Goal: Obtain resource: Download file/media

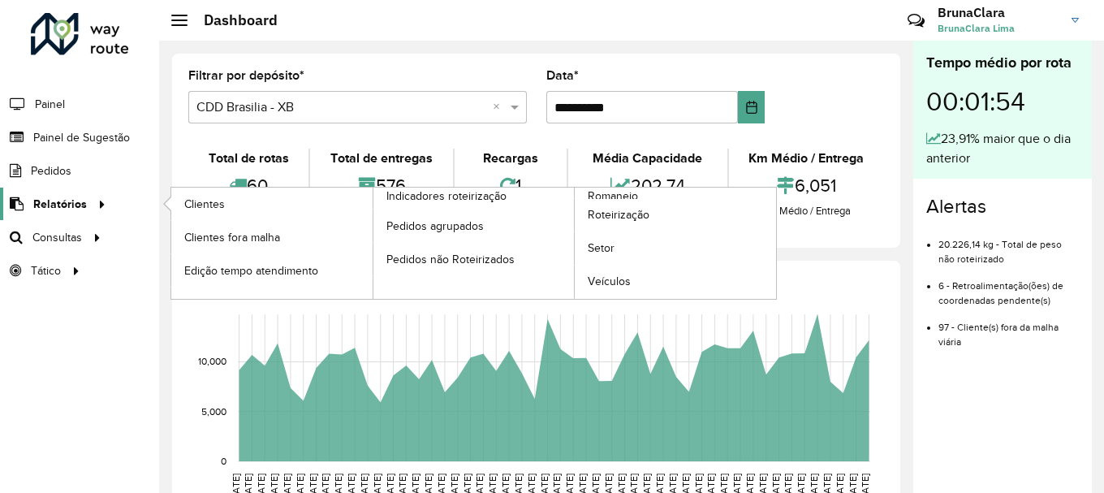
click at [99, 205] on icon at bounding box center [100, 203] width 14 height 24
click at [212, 198] on span "Clientes" at bounding box center [206, 204] width 44 height 17
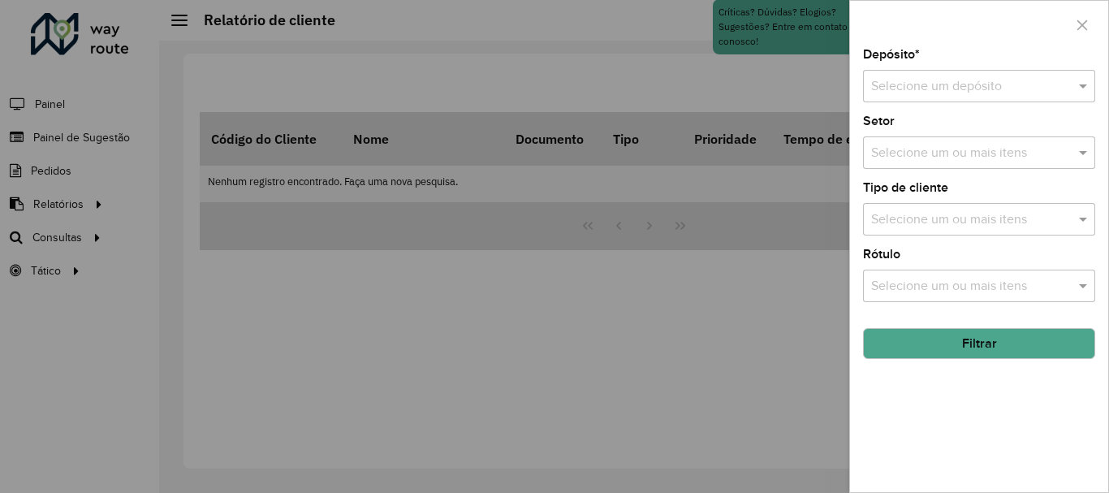
click at [1027, 63] on div "Depósito * Selecione um depósito" at bounding box center [979, 76] width 232 height 54
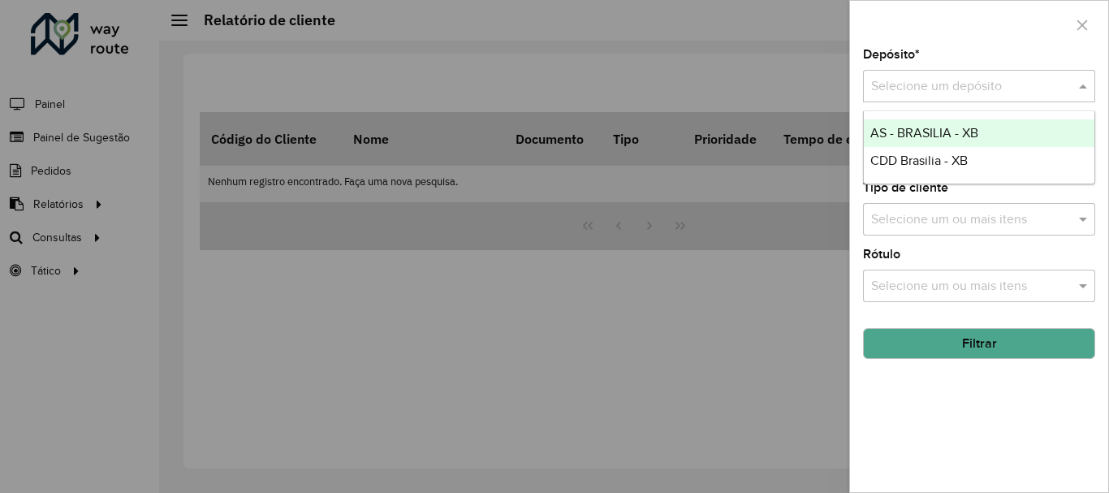
click at [1021, 94] on input "text" at bounding box center [962, 86] width 183 height 19
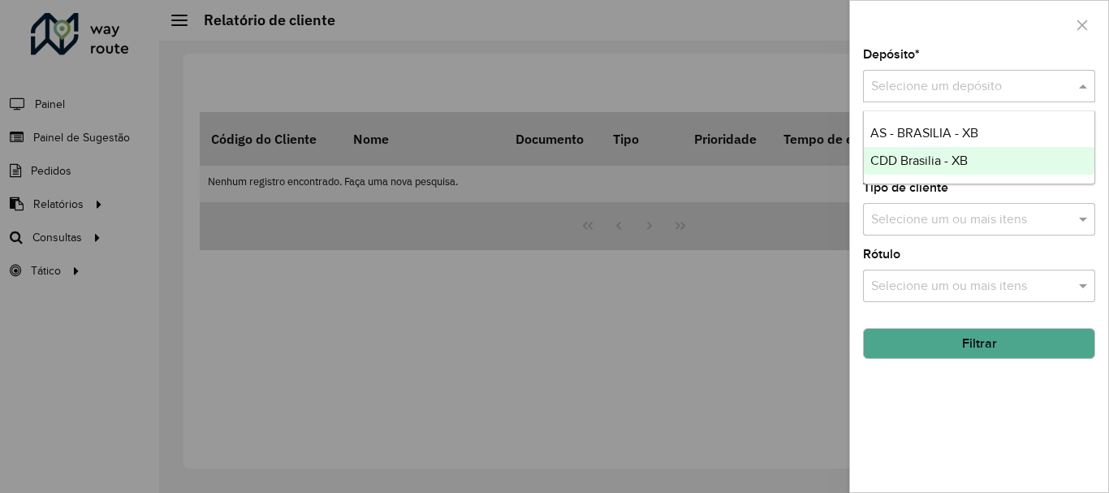
click at [936, 163] on span "CDD Brasilia - XB" at bounding box center [918, 160] width 97 height 14
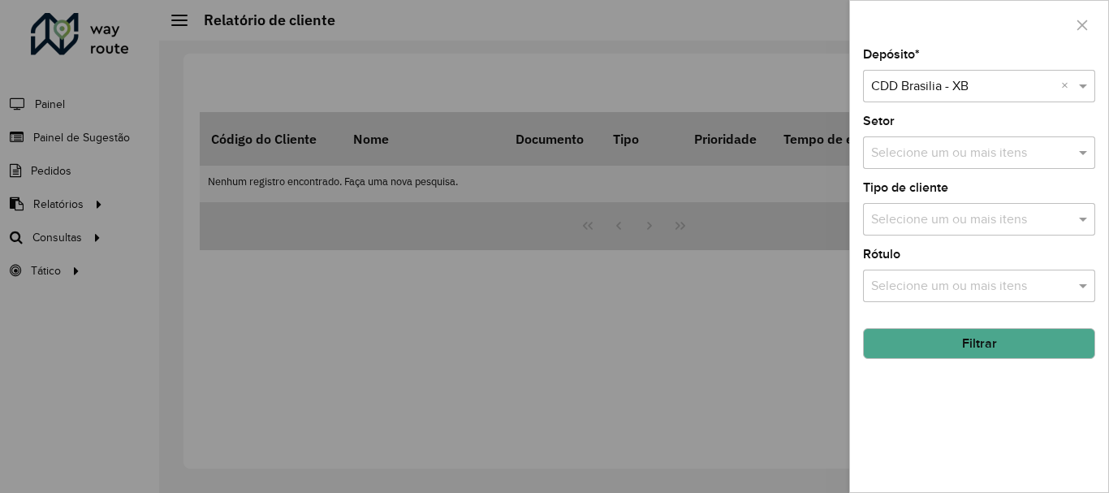
click at [1038, 345] on button "Filtrar" at bounding box center [979, 343] width 232 height 31
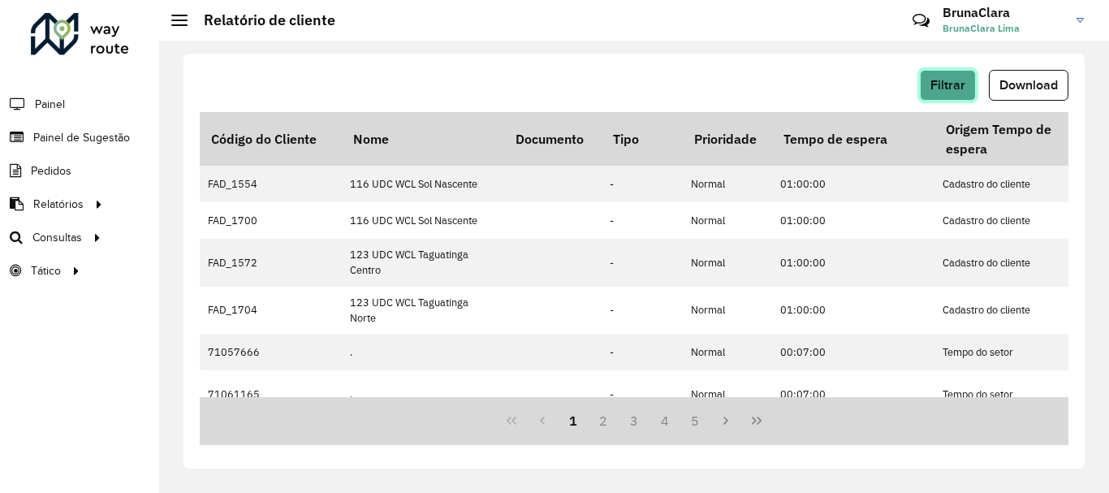
click at [962, 84] on span "Filtrar" at bounding box center [947, 85] width 35 height 14
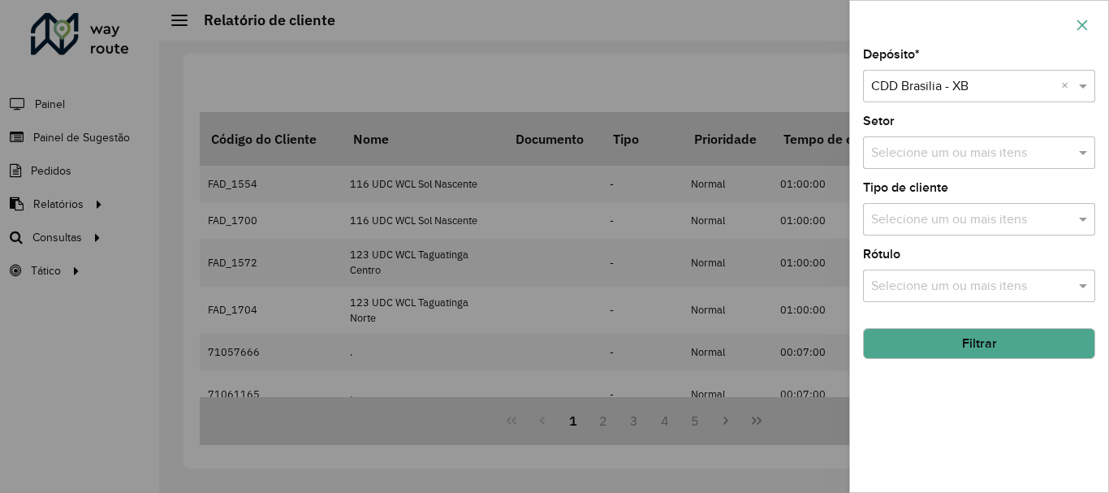
click at [1089, 13] on button "button" at bounding box center [1082, 25] width 26 height 26
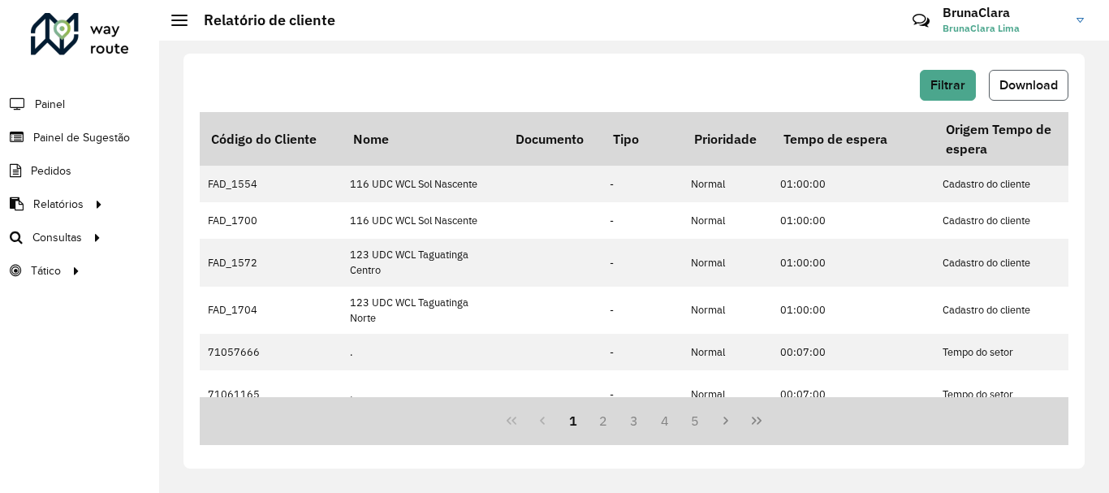
click at [1047, 93] on button "Download" at bounding box center [1029, 85] width 80 height 31
